Goal: Information Seeking & Learning: Find specific fact

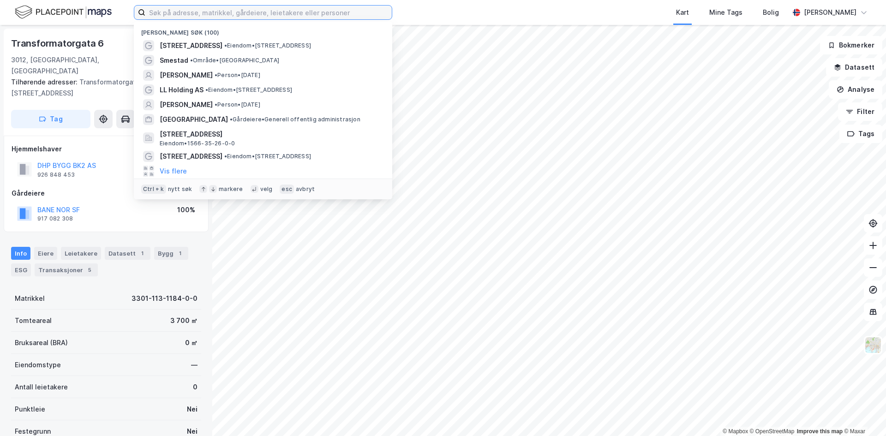
click at [170, 13] on input at bounding box center [268, 13] width 246 height 14
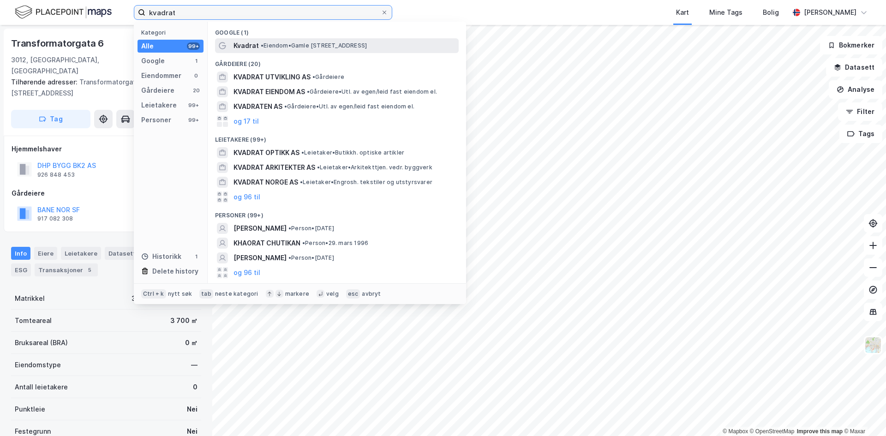
type input "kvadrat"
click at [268, 43] on span "• Eiendom • [STREET_ADDRESS]" at bounding box center [314, 45] width 106 height 7
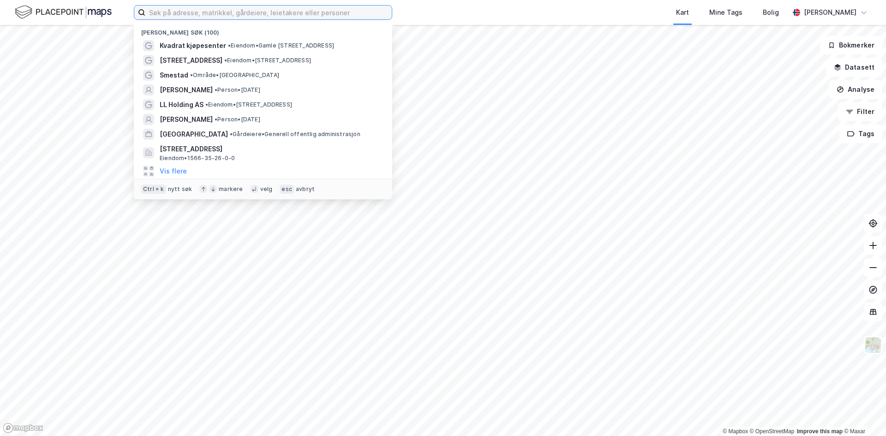
click at [168, 12] on input at bounding box center [268, 13] width 246 height 14
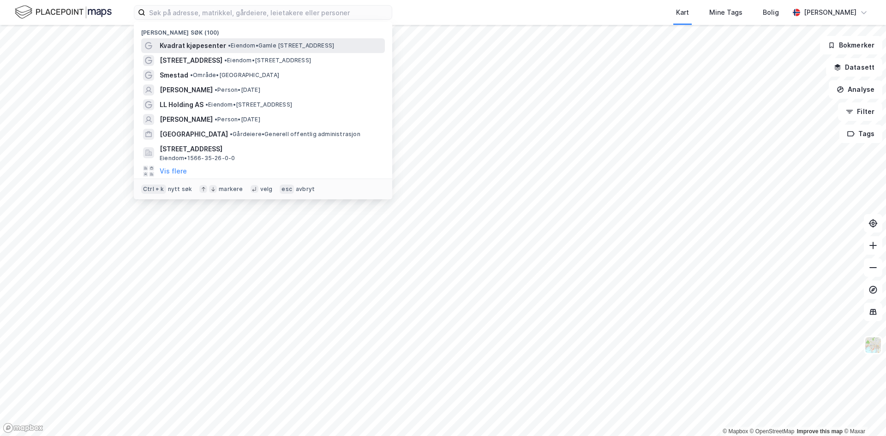
click at [189, 42] on span "Kvadrat kjøpesenter" at bounding box center [193, 45] width 66 height 11
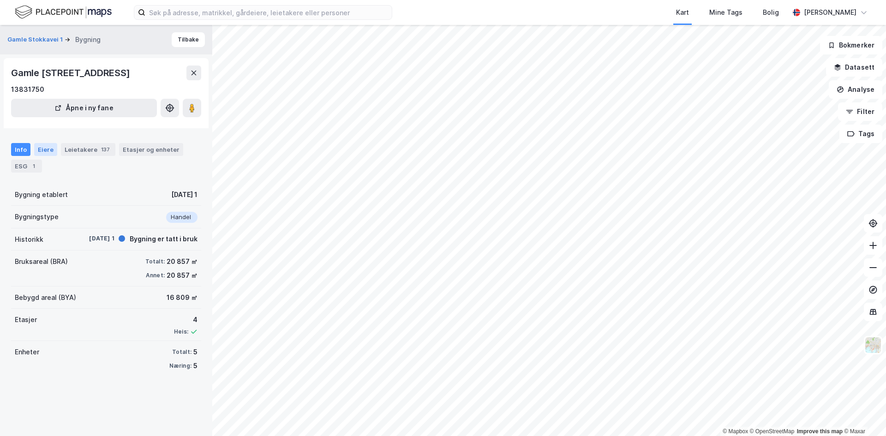
click at [43, 151] on div "Eiere" at bounding box center [45, 149] width 23 height 13
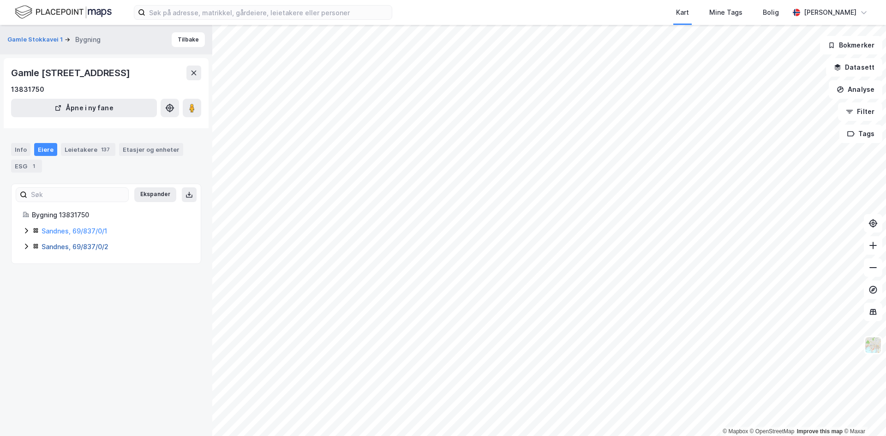
click at [61, 245] on link "Sandnes, 69/837/0/2" at bounding box center [75, 247] width 67 height 8
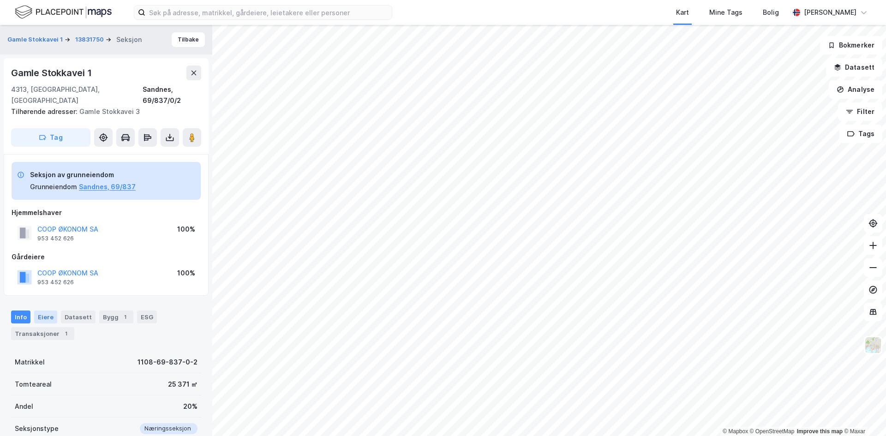
click at [41, 310] on div "Eiere" at bounding box center [45, 316] width 23 height 13
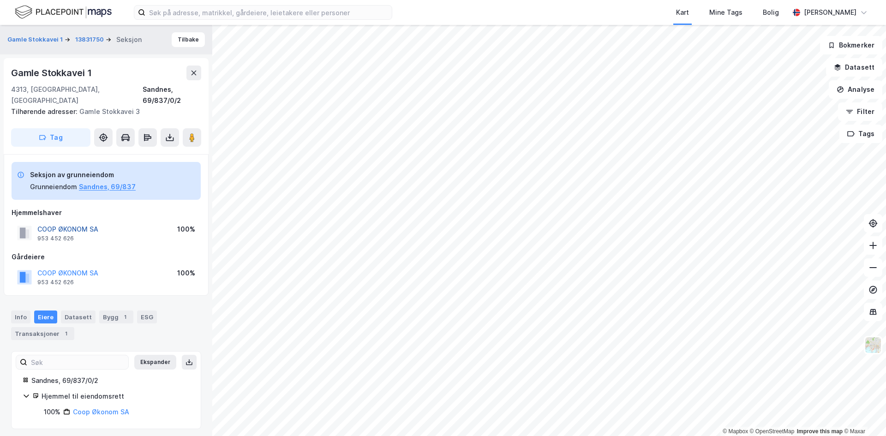
click at [0, 0] on button "COOP ØKONOM SA" at bounding box center [0, 0] width 0 height 0
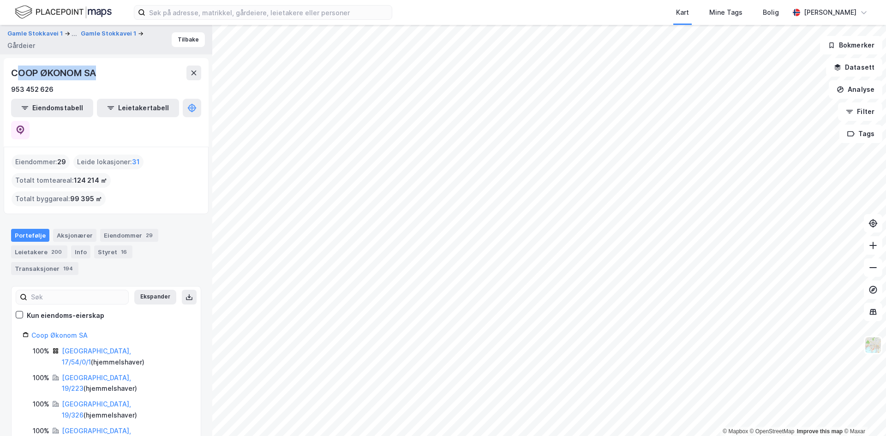
drag, startPoint x: 20, startPoint y: 71, endPoint x: 119, endPoint y: 78, distance: 99.4
click at [119, 78] on div "COOP ØKONOM SA" at bounding box center [106, 73] width 190 height 15
click at [193, 72] on icon at bounding box center [193, 73] width 5 height 5
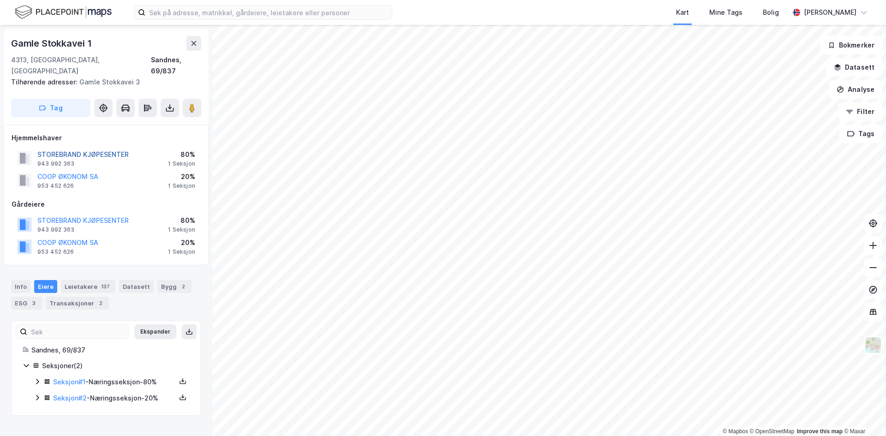
click at [0, 0] on button "STOREBRAND KJØPESENTER" at bounding box center [0, 0] width 0 height 0
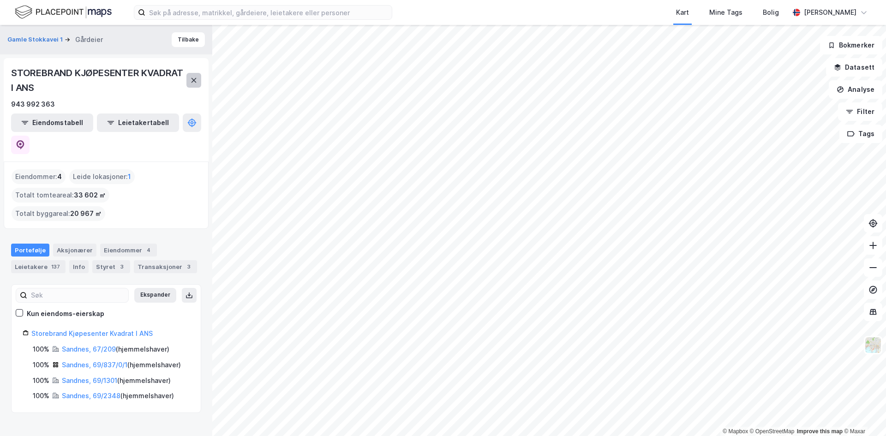
click at [193, 78] on icon at bounding box center [193, 80] width 7 height 7
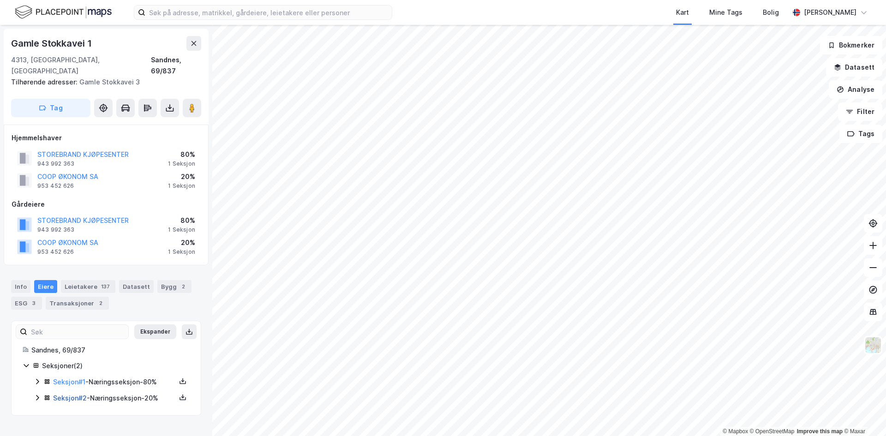
click at [75, 394] on link "Seksjon # 2" at bounding box center [70, 398] width 34 height 8
